Goal: Find specific page/section: Find specific page/section

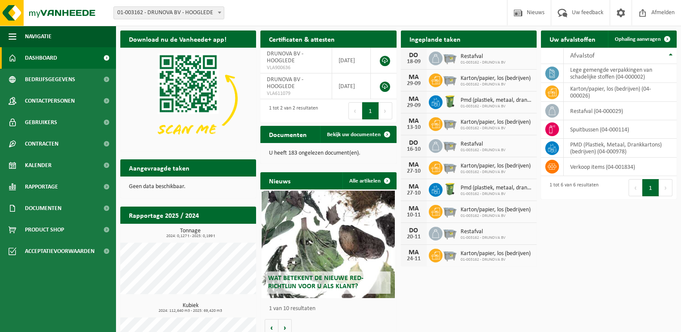
click at [526, 47] on span at bounding box center [527, 55] width 17 height 17
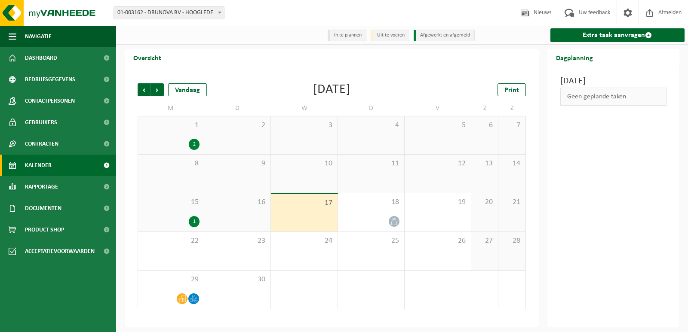
click at [378, 37] on li "Uit te voeren" at bounding box center [390, 36] width 39 height 12
click at [353, 36] on li "In te plannen" at bounding box center [347, 36] width 39 height 12
